Goal: Complete application form

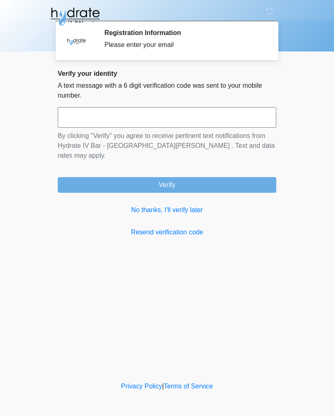
click at [231, 110] on input "text" at bounding box center [167, 117] width 218 height 21
type input "******"
click at [257, 177] on button "Verify" at bounding box center [167, 185] width 218 height 16
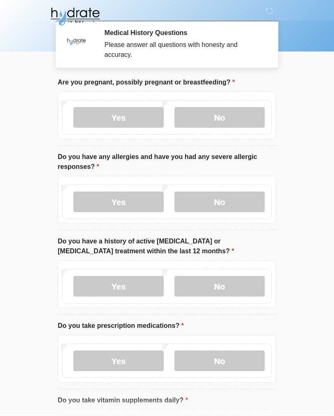
click at [238, 111] on label "No" at bounding box center [219, 117] width 90 height 21
click at [135, 194] on label "Yes" at bounding box center [118, 201] width 90 height 21
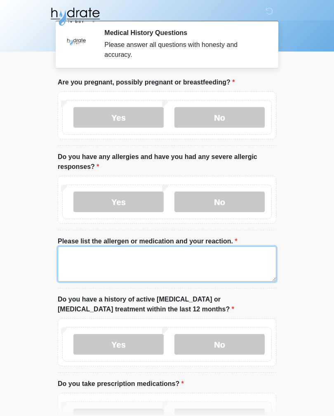
click at [149, 254] on textarea "Please list the allergen or medication and your reaction." at bounding box center [167, 263] width 218 height 35
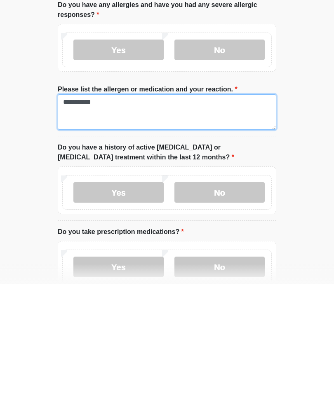
type textarea "**********"
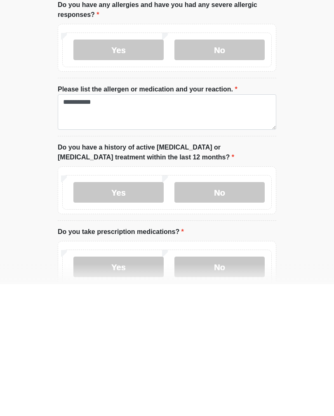
click at [250, 314] on label "No" at bounding box center [219, 324] width 90 height 21
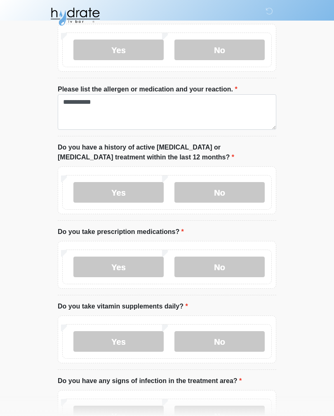
click at [248, 262] on label "No" at bounding box center [219, 267] width 90 height 21
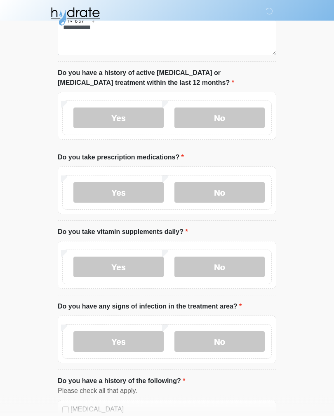
scroll to position [226, 0]
click at [258, 264] on label "No" at bounding box center [219, 267] width 90 height 21
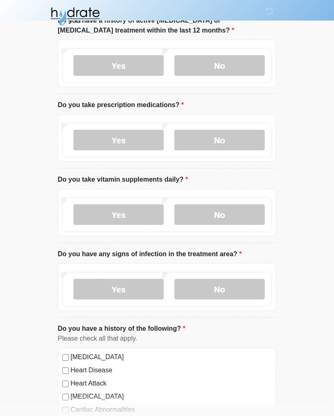
scroll to position [283, 0]
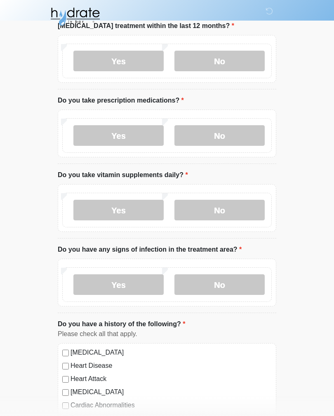
click at [244, 282] on label "No" at bounding box center [219, 284] width 90 height 21
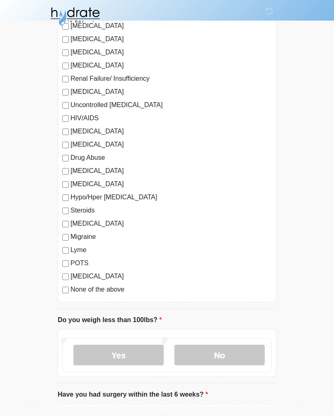
scroll to position [768, 0]
click at [235, 353] on label "No" at bounding box center [219, 355] width 90 height 21
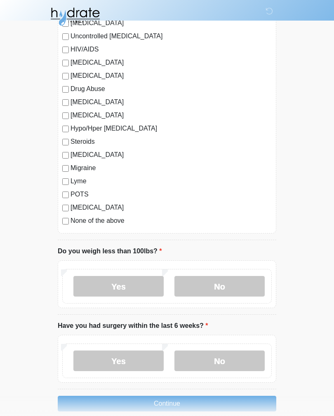
scroll to position [862, 0]
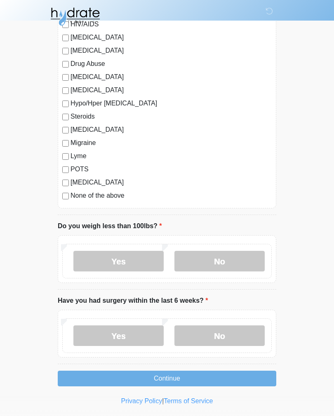
click at [260, 328] on label "No" at bounding box center [219, 335] width 90 height 21
click at [255, 375] on button "Continue" at bounding box center [167, 379] width 218 height 16
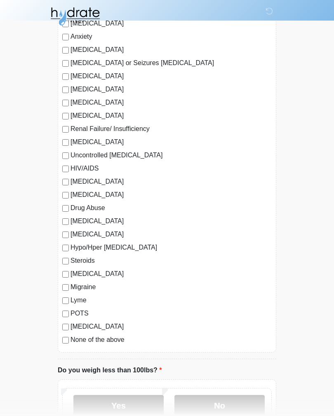
scroll to position [715, 0]
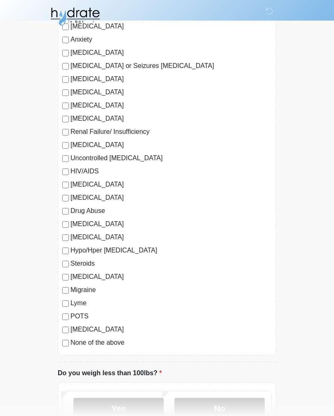
click at [117, 341] on label "None of the above" at bounding box center [170, 343] width 201 height 10
click at [243, 403] on label "No" at bounding box center [219, 408] width 90 height 21
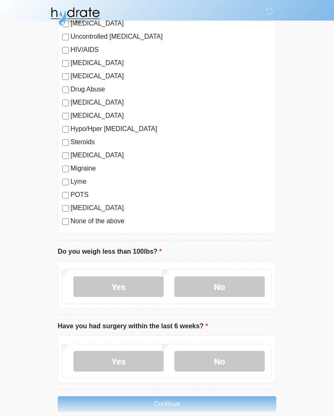
scroll to position [862, 0]
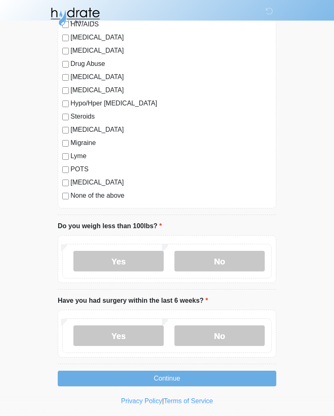
click at [254, 378] on button "Continue" at bounding box center [167, 379] width 218 height 16
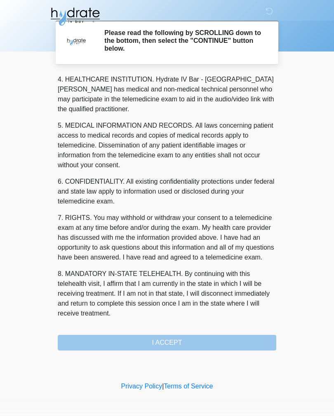
scroll to position [236, 0]
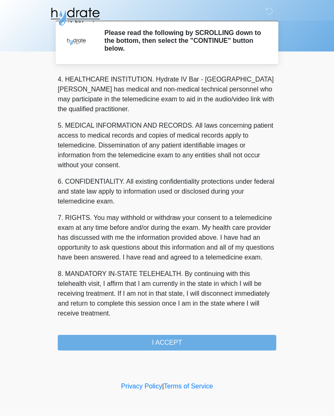
click at [228, 336] on button "I ACCEPT" at bounding box center [167, 343] width 218 height 16
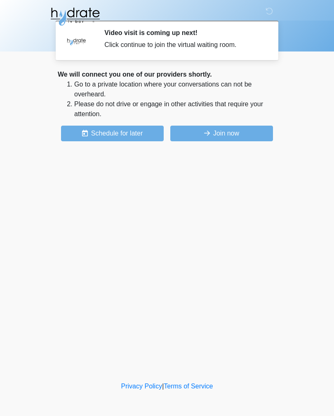
click at [253, 131] on button "Join now" at bounding box center [221, 134] width 103 height 16
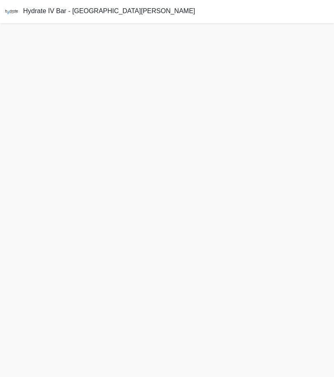
scroll to position [2, 0]
